Goal: Communication & Community: Share content

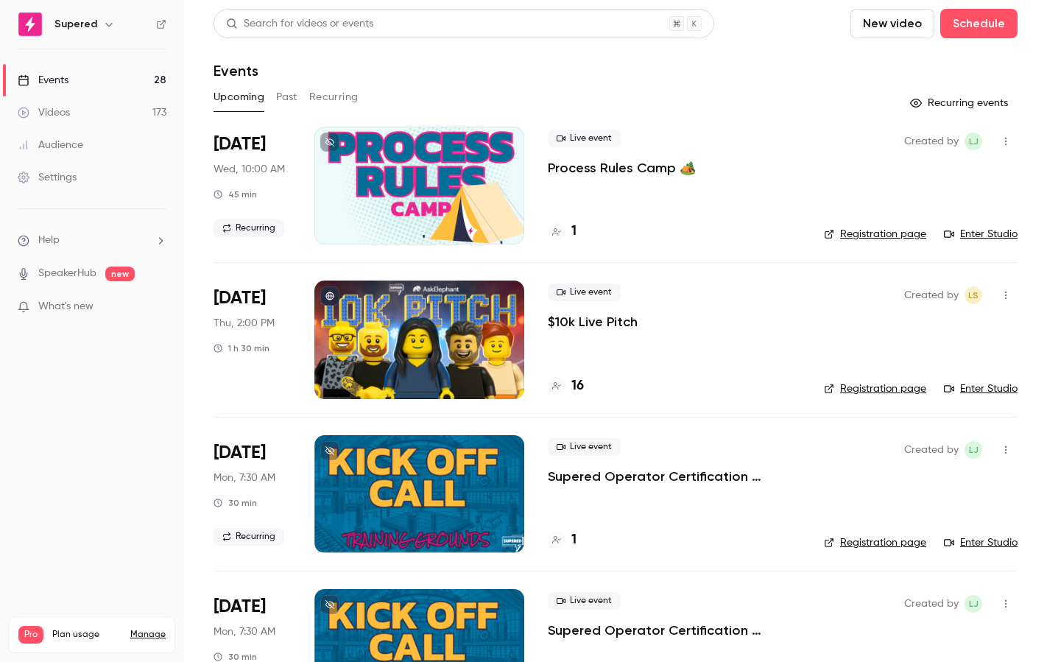
click at [575, 229] on h4 "1" at bounding box center [574, 232] width 5 height 20
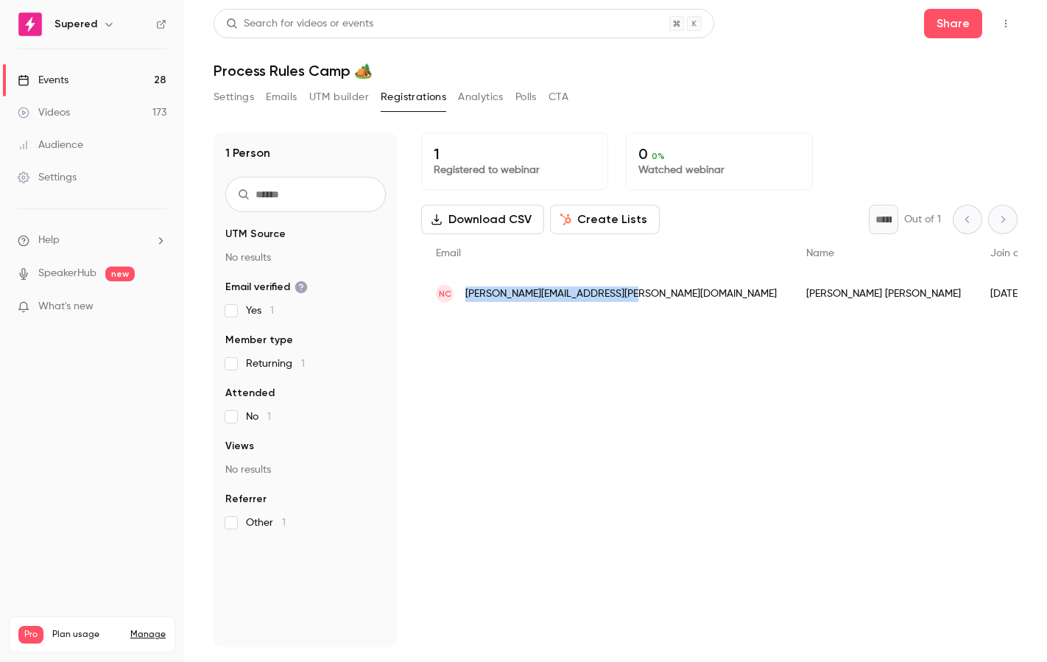
drag, startPoint x: 611, startPoint y: 293, endPoint x: 466, endPoint y: 299, distance: 146.0
click at [466, 299] on div "NC [PERSON_NAME][EMAIL_ADDRESS][PERSON_NAME][DOMAIN_NAME]" at bounding box center [606, 293] width 370 height 41
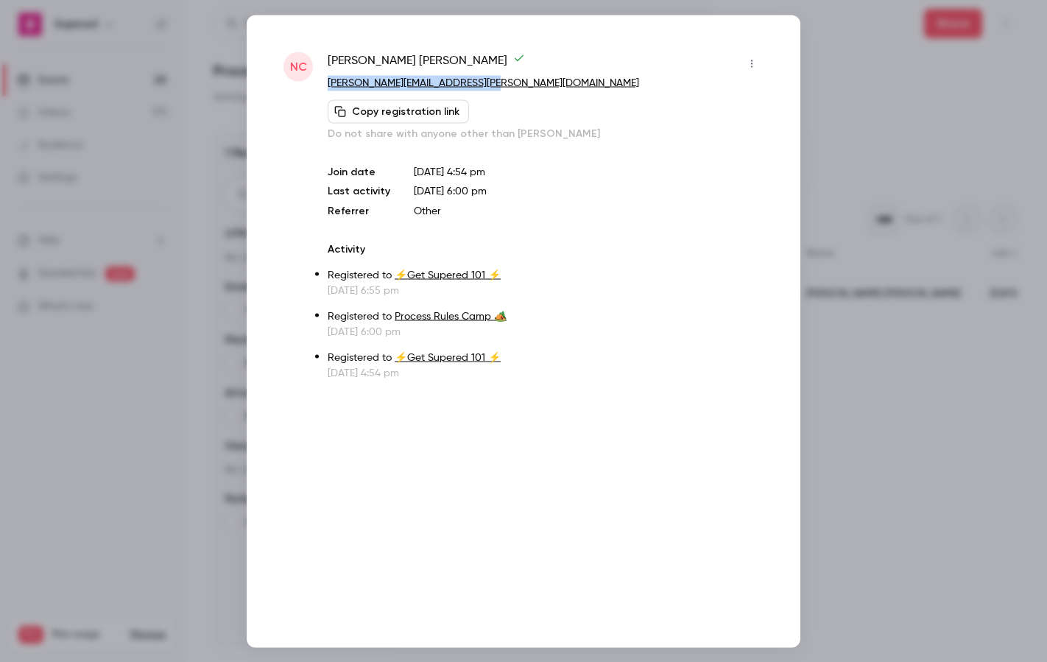
drag, startPoint x: 478, startPoint y: 80, endPoint x: 325, endPoint y: 86, distance: 153.3
click at [325, 86] on div "NC [PERSON_NAME] [PERSON_NAME][EMAIL_ADDRESS][PERSON_NAME][DOMAIN_NAME] Copy re…" at bounding box center [524, 216] width 480 height 329
copy link "[PERSON_NAME][EMAIL_ADDRESS][PERSON_NAME][DOMAIN_NAME]"
click at [917, 443] on div at bounding box center [523, 331] width 1047 height 662
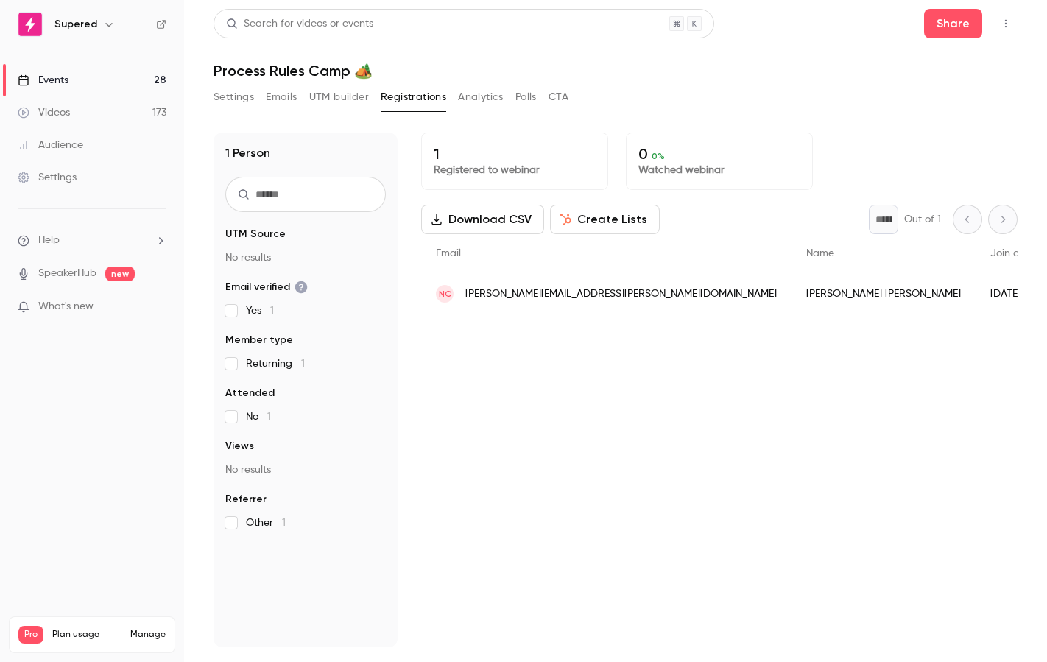
click at [68, 112] on div "Videos" at bounding box center [44, 112] width 52 height 15
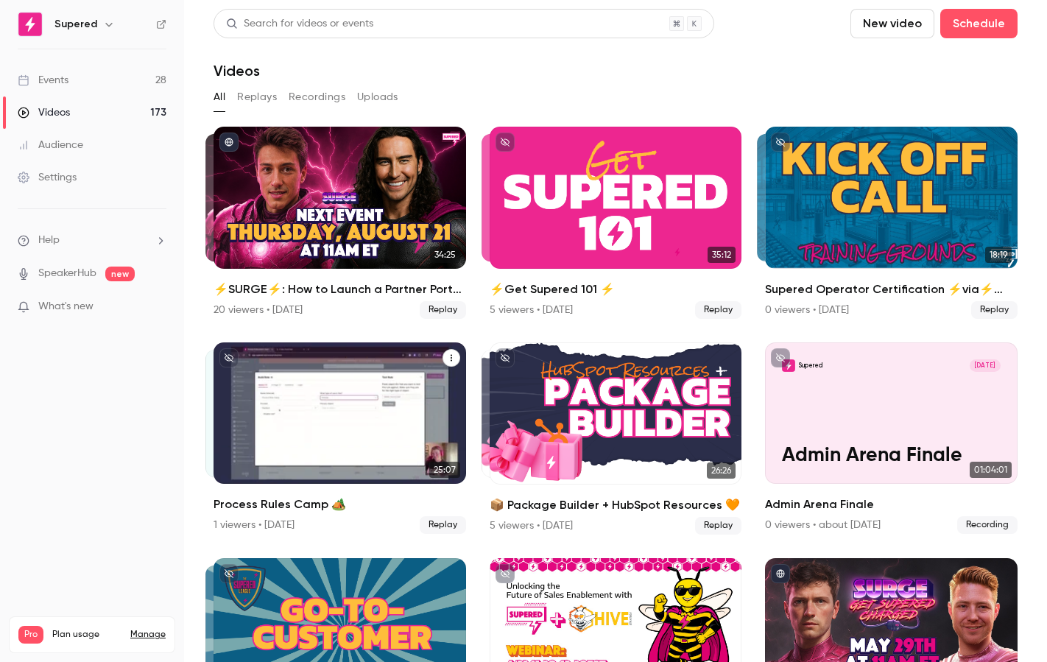
click at [452, 358] on icon "Process Rules Camp 🏕️" at bounding box center [451, 358] width 9 height 9
click at [373, 398] on div "Share" at bounding box center [392, 392] width 112 height 15
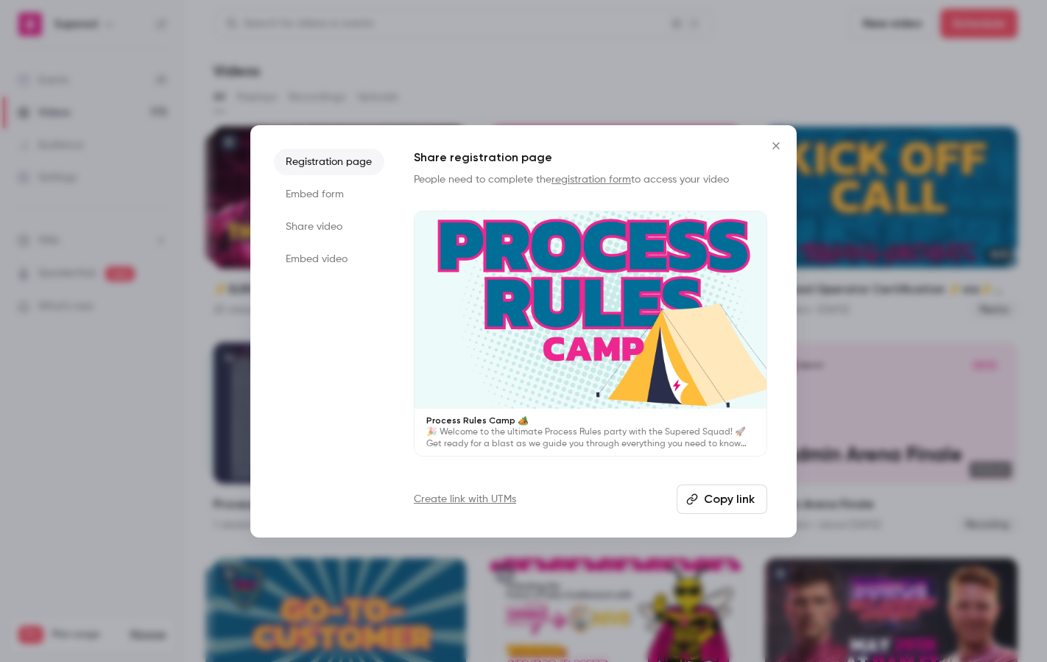
click at [312, 223] on li "Share video" at bounding box center [329, 227] width 110 height 27
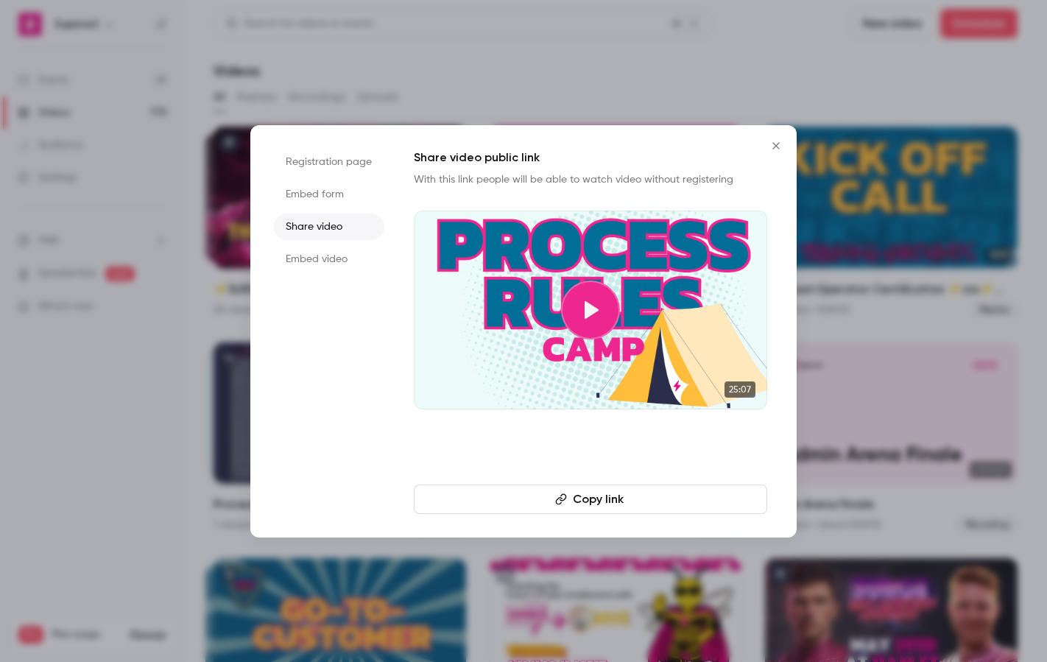
click at [590, 504] on button "Copy link" at bounding box center [591, 499] width 354 height 29
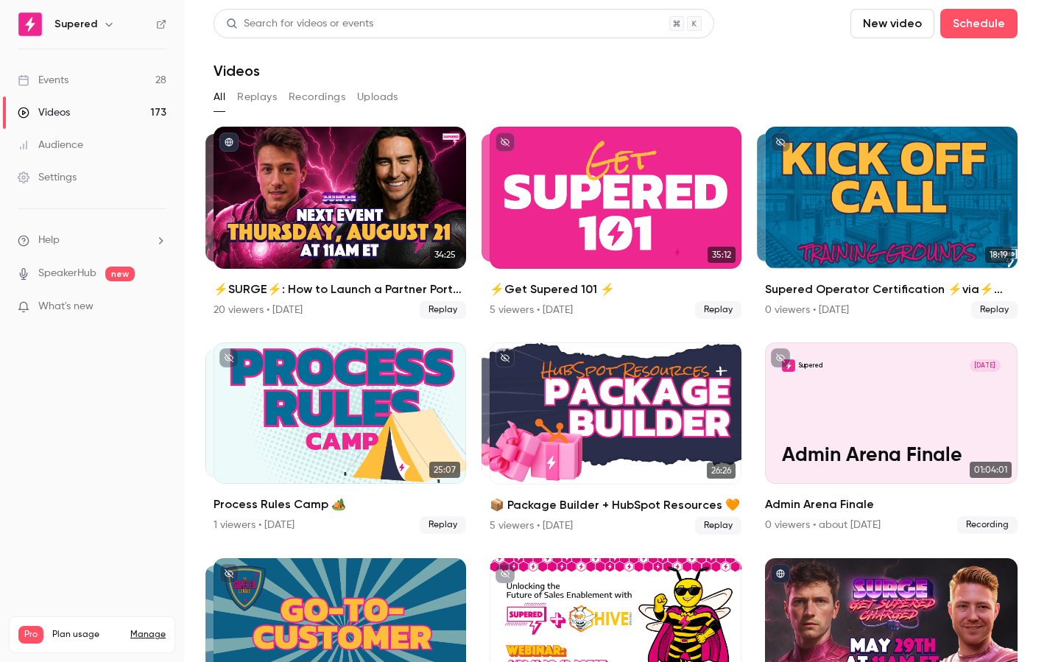
click at [54, 79] on div "Events" at bounding box center [43, 80] width 51 height 15
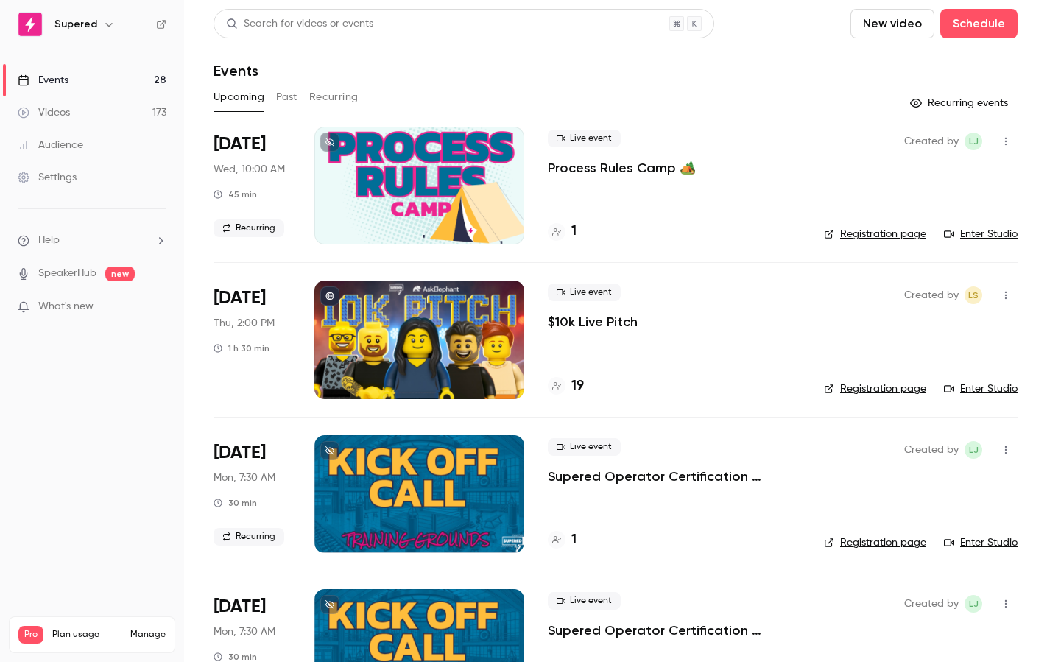
click at [1008, 141] on icon "button" at bounding box center [1006, 141] width 12 height 10
click at [930, 298] on div "Delete" at bounding box center [949, 294] width 112 height 15
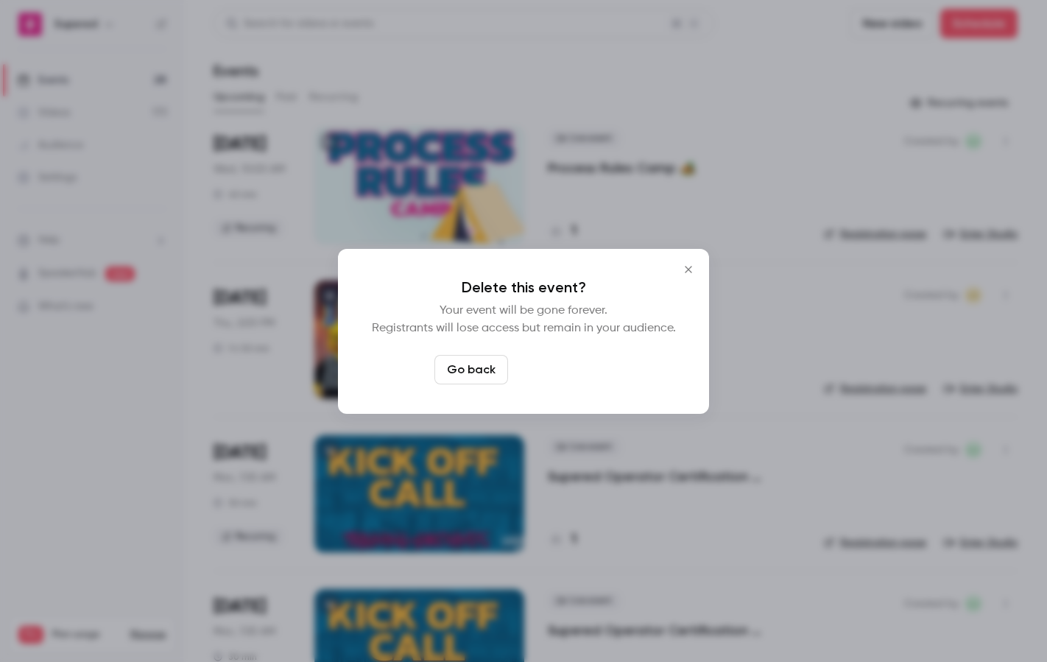
click at [545, 374] on button "Delete event" at bounding box center [563, 369] width 99 height 29
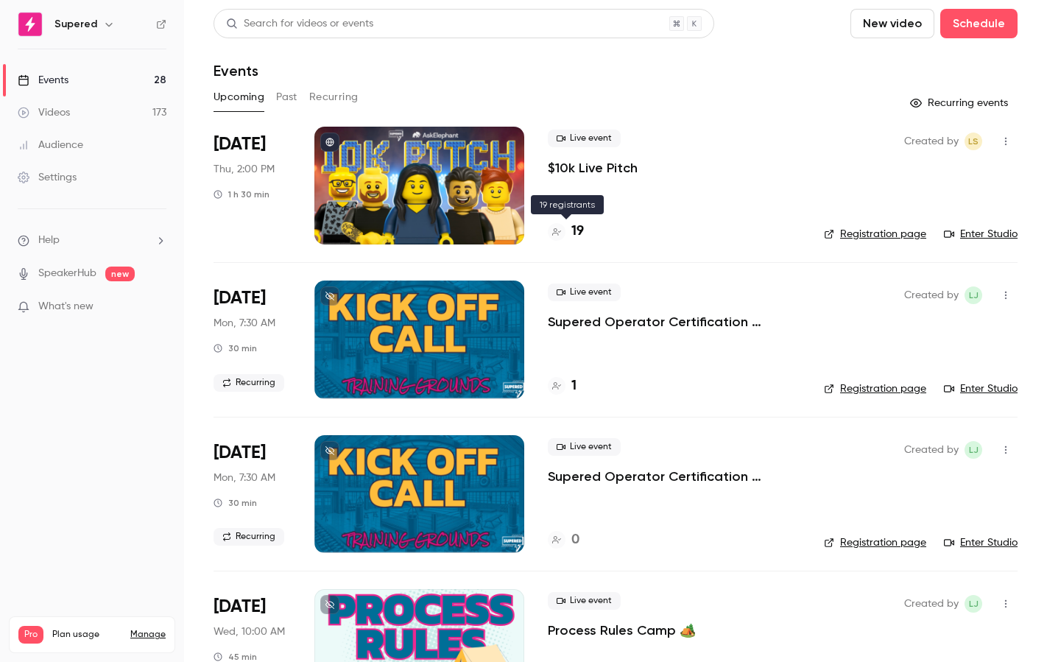
click at [581, 232] on h4 "19" at bounding box center [578, 232] width 13 height 20
